Goal: Navigation & Orientation: Understand site structure

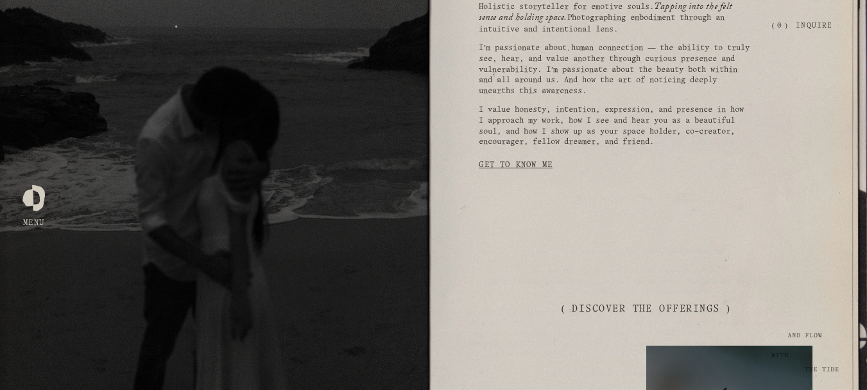
drag, startPoint x: 0, startPoint y: 0, endPoint x: 876, endPoint y: 160, distance: 890.9
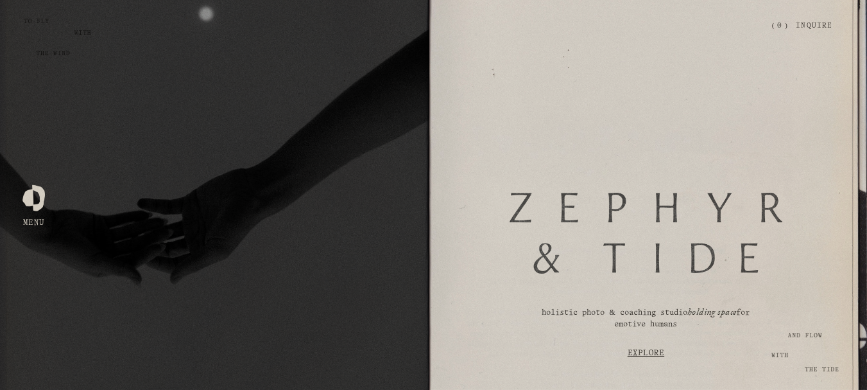
drag, startPoint x: 398, startPoint y: 87, endPoint x: 741, endPoint y: 130, distance: 345.5
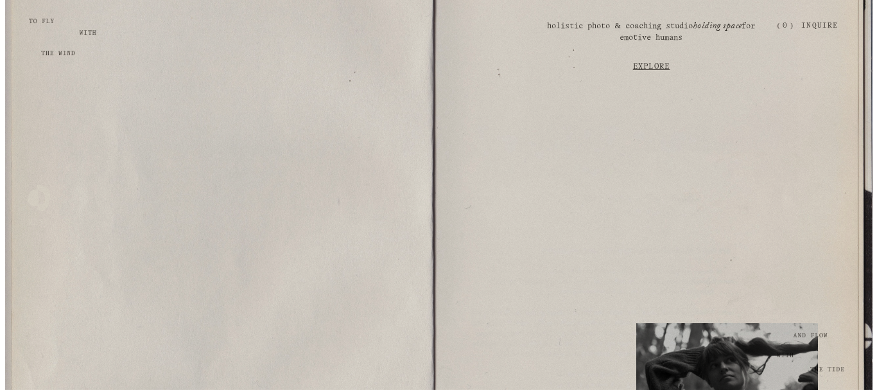
scroll to position [46, 0]
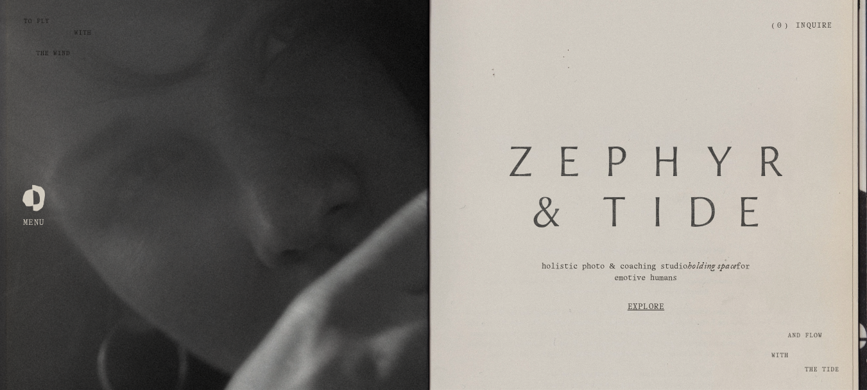
click at [39, 206] on div at bounding box center [33, 195] width 22 height 22
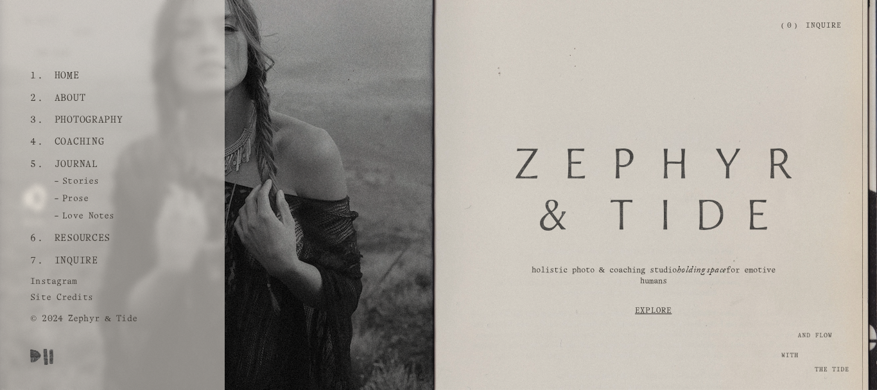
click at [93, 115] on link "Photography" at bounding box center [88, 120] width 78 height 22
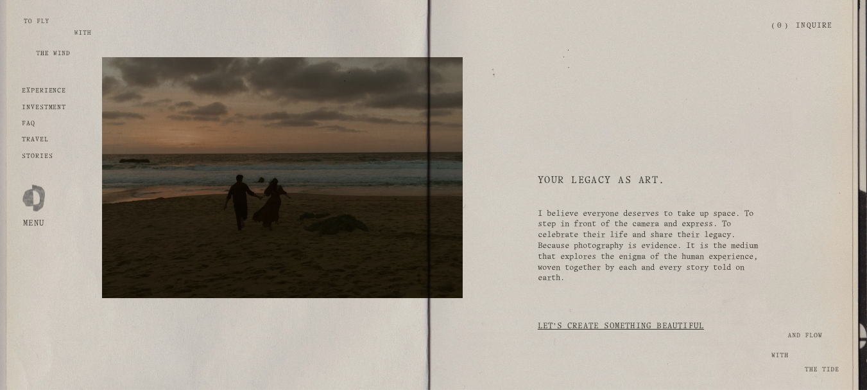
scroll to position [3790, 0]
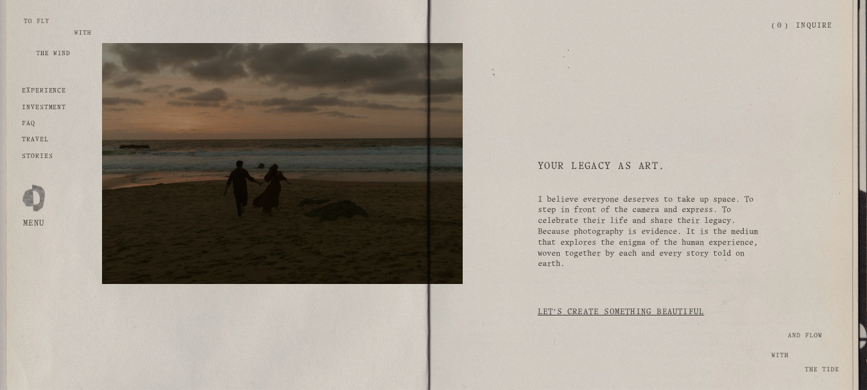
click at [52, 103] on div "experience investment FAQ travel Stories" at bounding box center [44, 124] width 45 height 74
click at [53, 104] on p "investment" at bounding box center [44, 107] width 45 height 8
click at [56, 110] on strong "investment" at bounding box center [44, 108] width 45 height 6
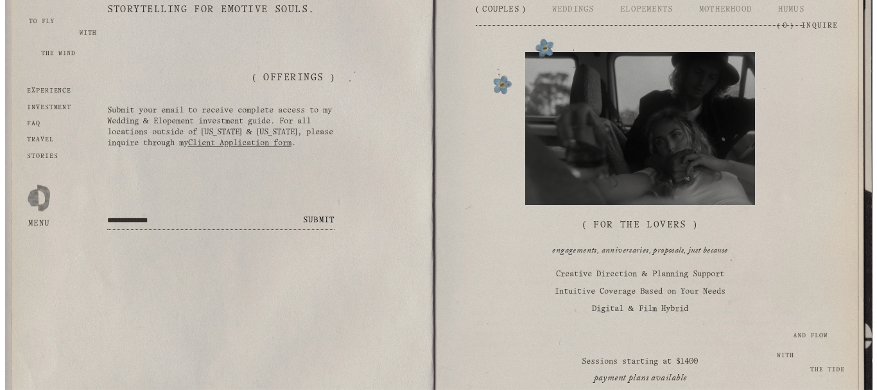
scroll to position [1738, 0]
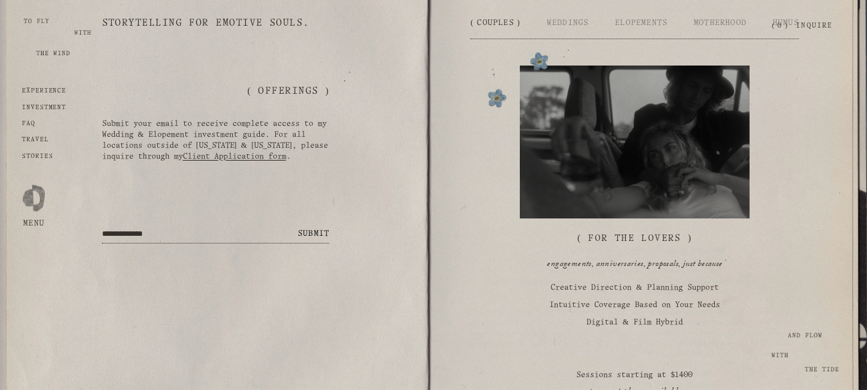
click at [35, 192] on div at bounding box center [33, 195] width 22 height 22
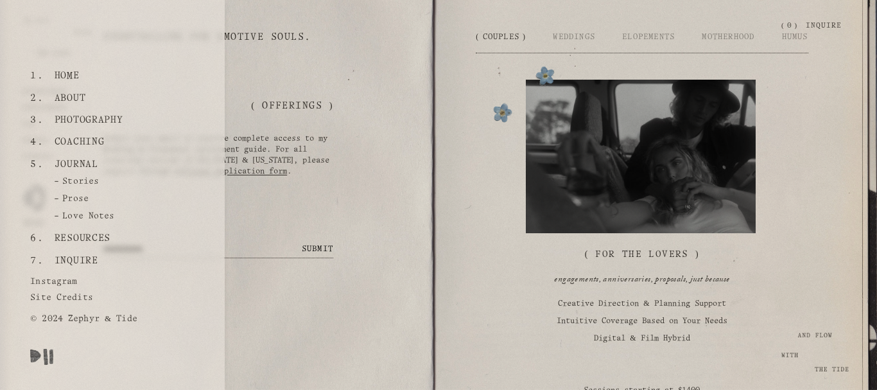
click at [67, 100] on link "About" at bounding box center [69, 98] width 41 height 22
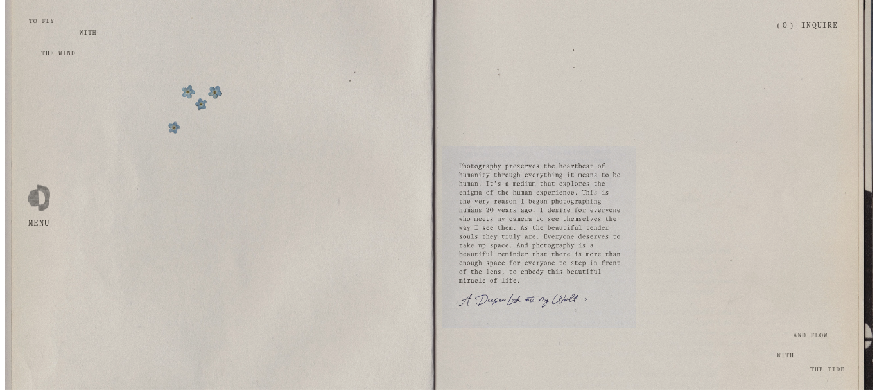
scroll to position [2249, 0]
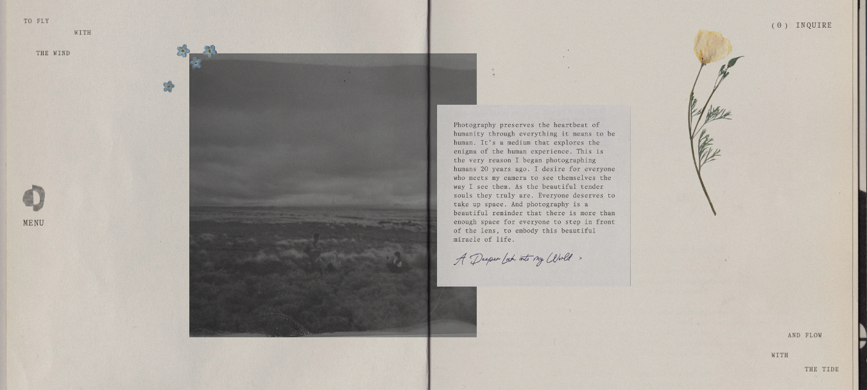
click at [31, 196] on div at bounding box center [33, 195] width 22 height 22
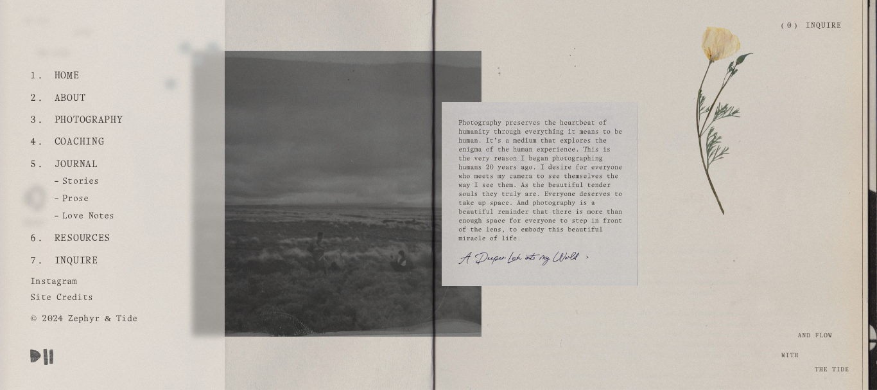
click at [89, 189] on link "Stories" at bounding box center [66, 185] width 73 height 16
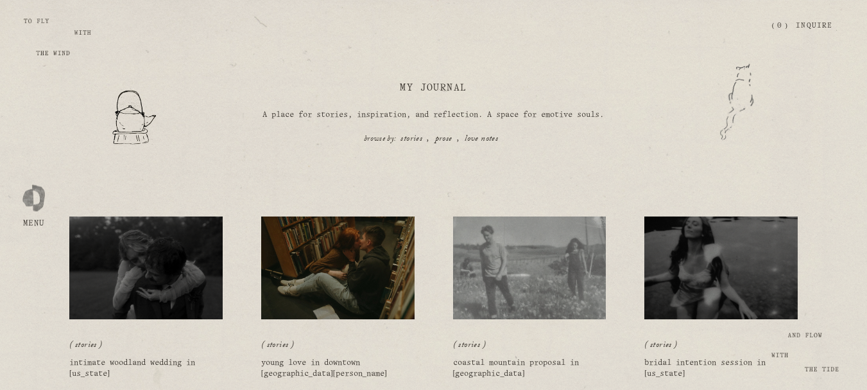
click at [28, 205] on div at bounding box center [33, 195] width 22 height 22
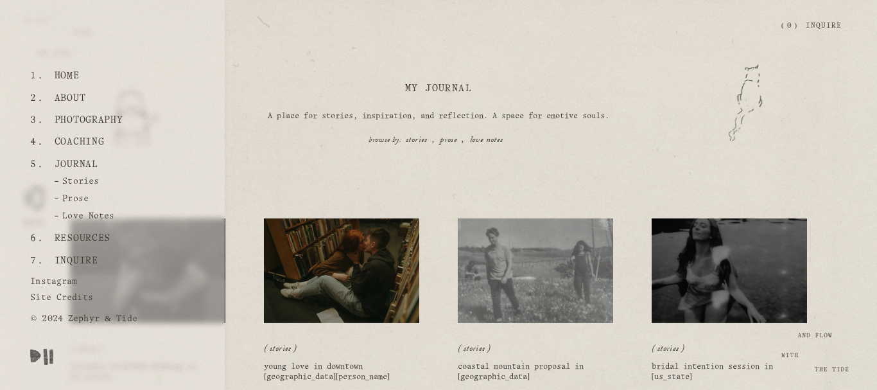
click at [84, 196] on link "Prose" at bounding box center [61, 202] width 63 height 16
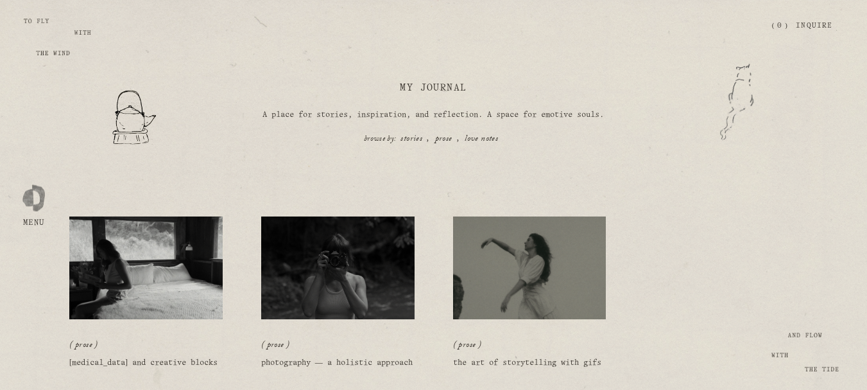
click at [40, 187] on div at bounding box center [33, 195] width 22 height 22
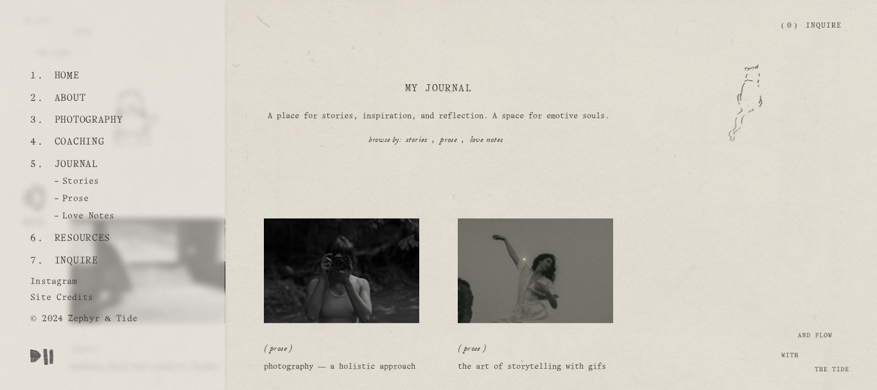
click at [89, 212] on link "Love Notes" at bounding box center [74, 219] width 89 height 16
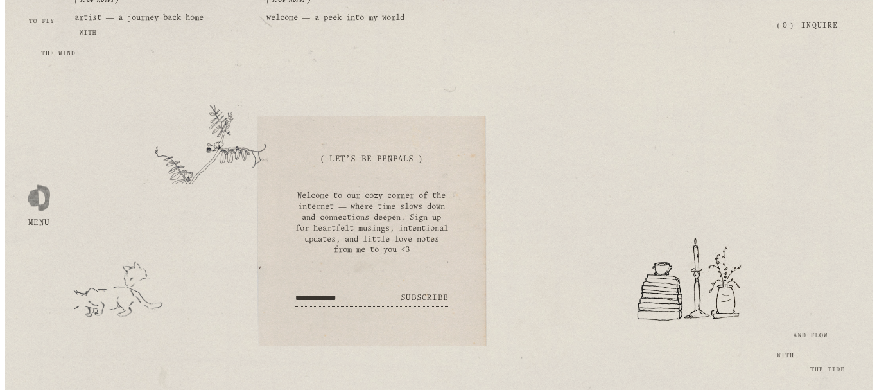
scroll to position [13, 0]
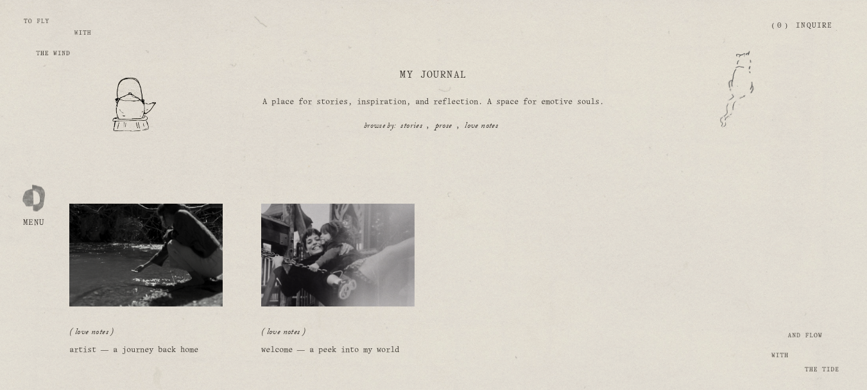
click at [24, 188] on div at bounding box center [33, 195] width 22 height 22
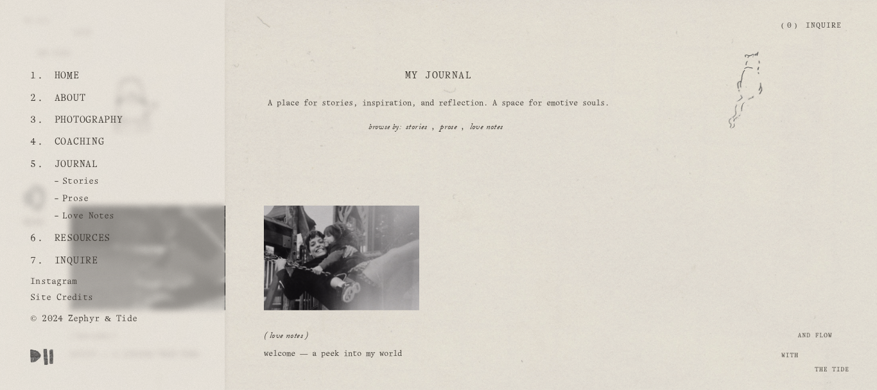
click at [85, 137] on link "Coaching" at bounding box center [79, 142] width 60 height 22
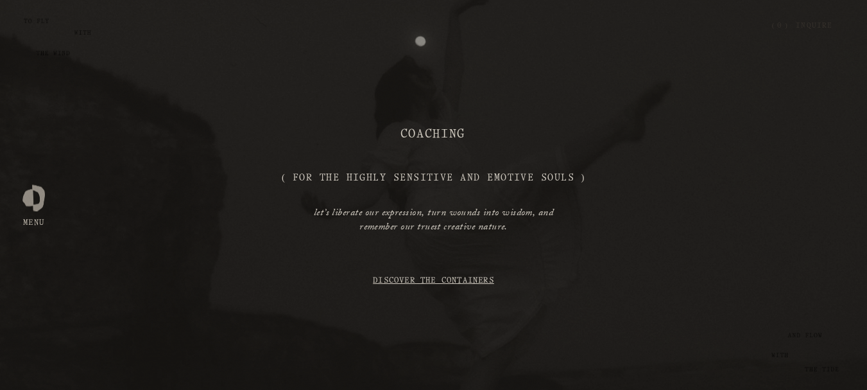
click at [32, 200] on div at bounding box center [33, 195] width 22 height 22
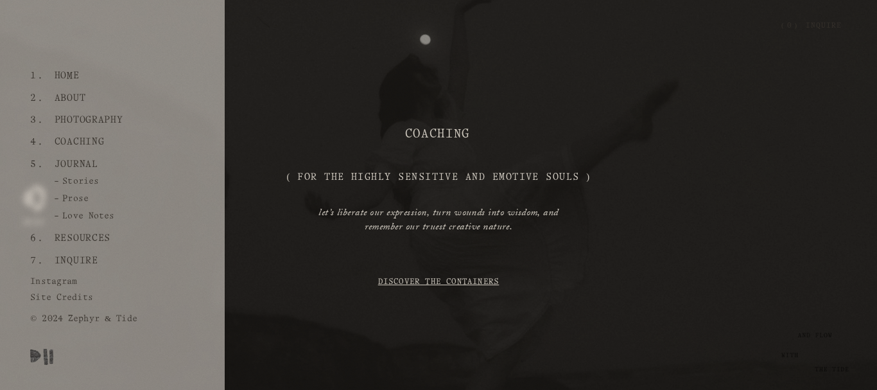
click at [74, 252] on link "Inquire" at bounding box center [75, 261] width 53 height 22
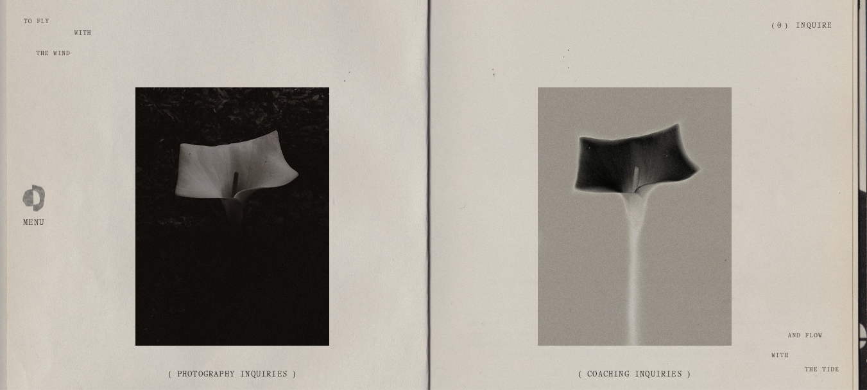
drag, startPoint x: 478, startPoint y: 183, endPoint x: 772, endPoint y: 164, distance: 294.6
click at [772, 164] on div "( Photography Inquiries ) ( Coaching Inquiries )" at bounding box center [433, 241] width 867 height 308
